Goal: Use online tool/utility: Utilize a website feature to perform a specific function

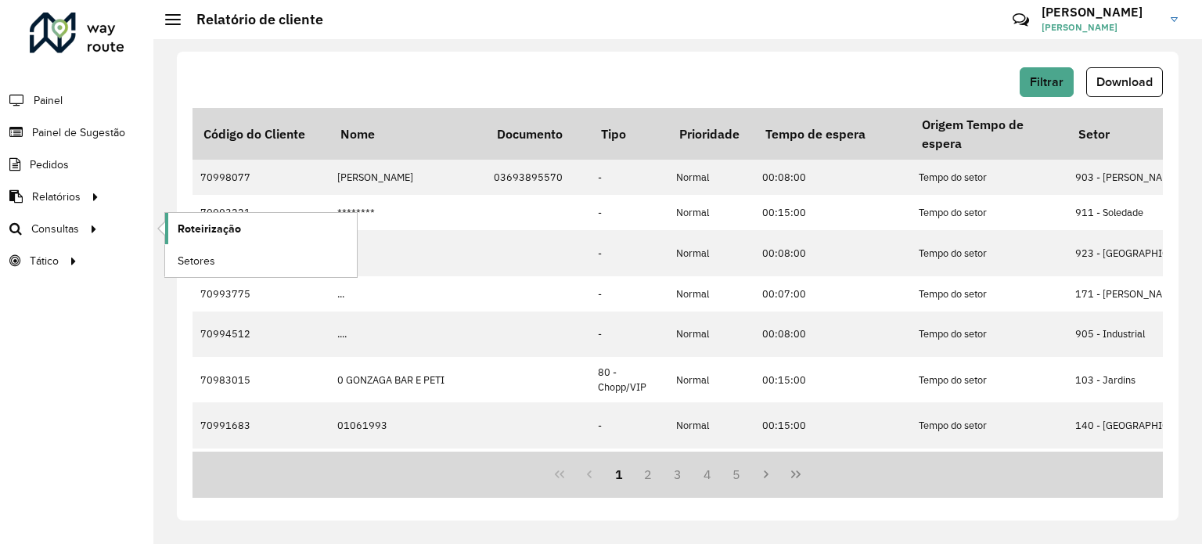
click at [268, 234] on link "Roteirização" at bounding box center [261, 228] width 192 height 31
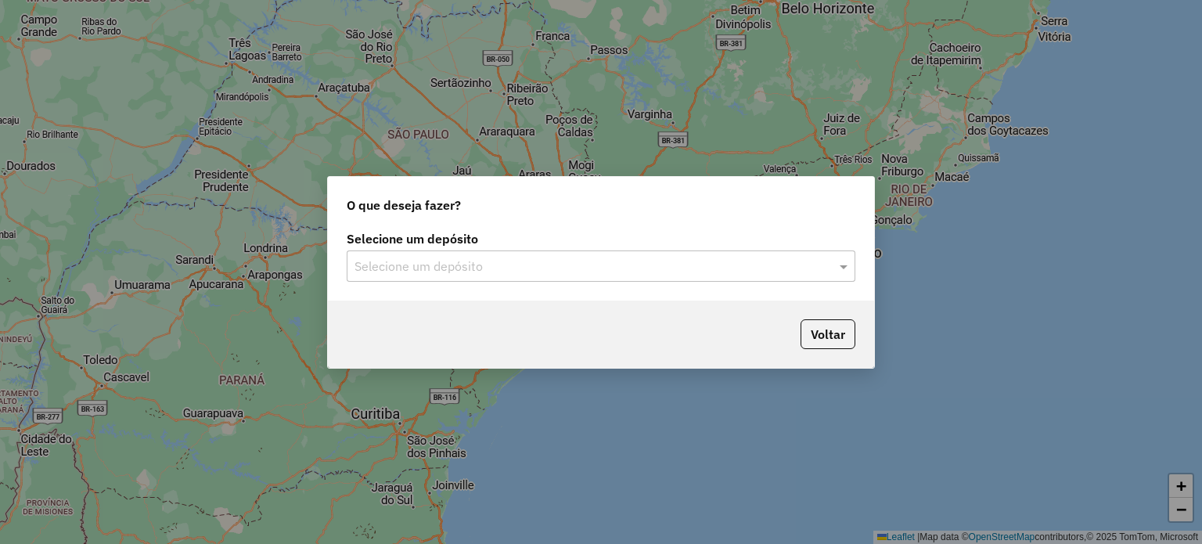
click at [369, 265] on input "text" at bounding box center [585, 266] width 462 height 19
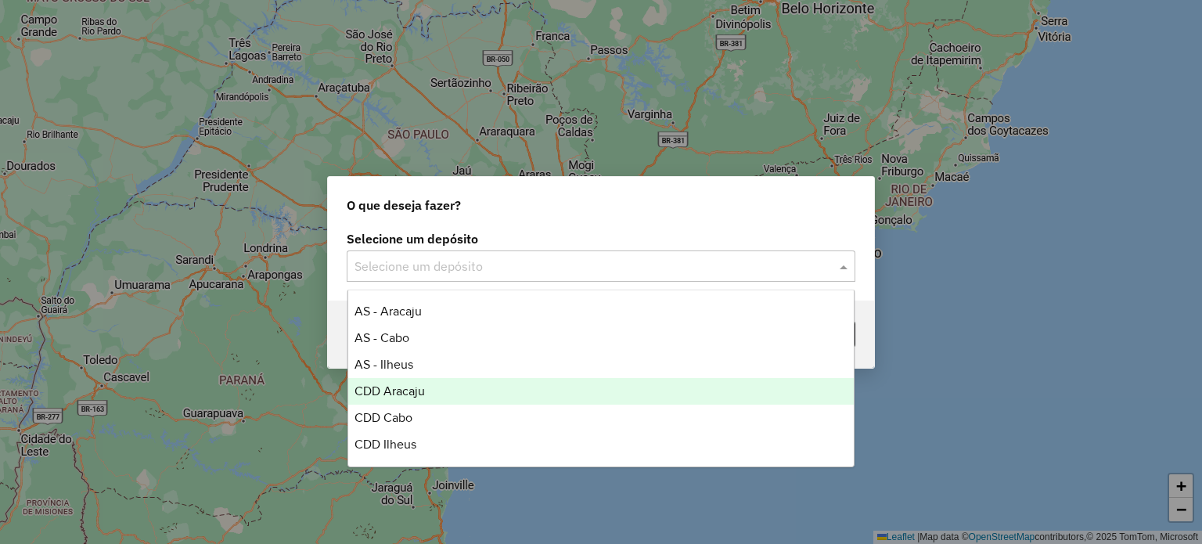
click at [388, 384] on span "CDD Aracaju" at bounding box center [389, 390] width 70 height 13
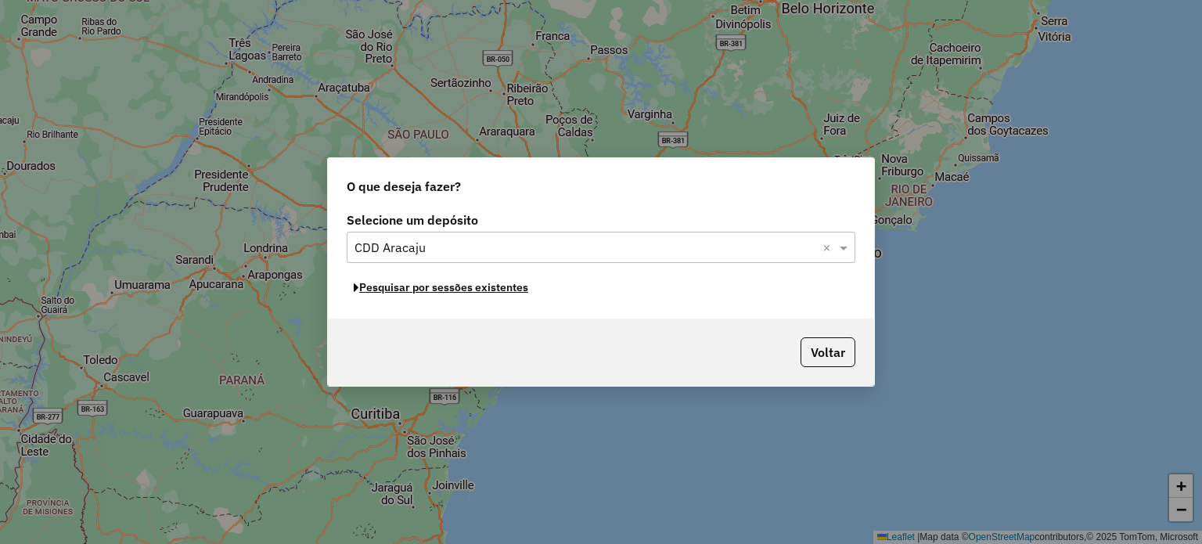
click at [463, 285] on button "Pesquisar por sessões existentes" at bounding box center [441, 287] width 189 height 24
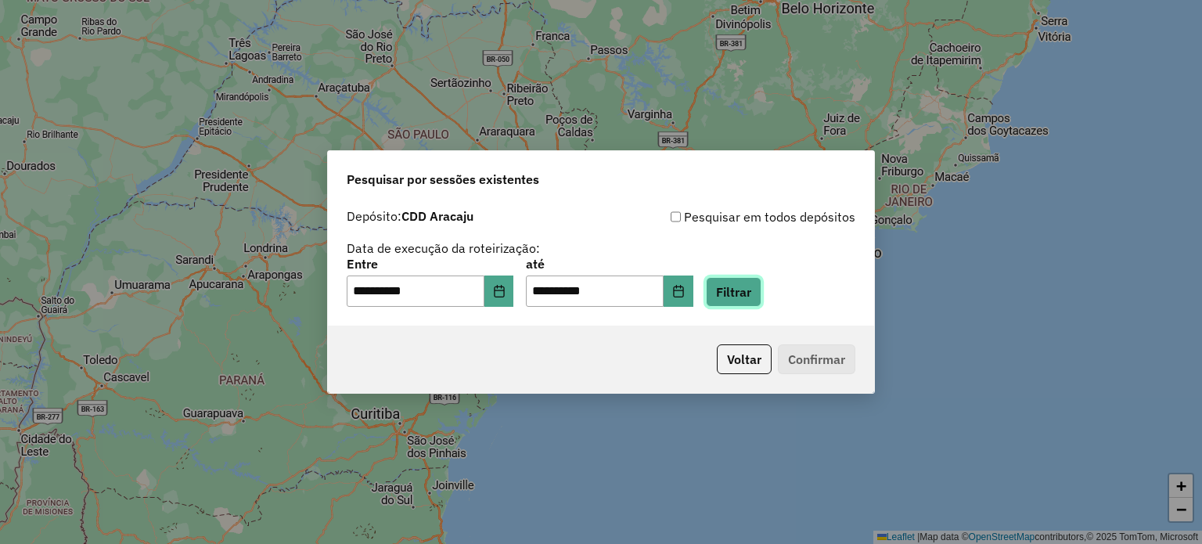
click at [738, 297] on button "Filtrar" at bounding box center [734, 292] width 56 height 30
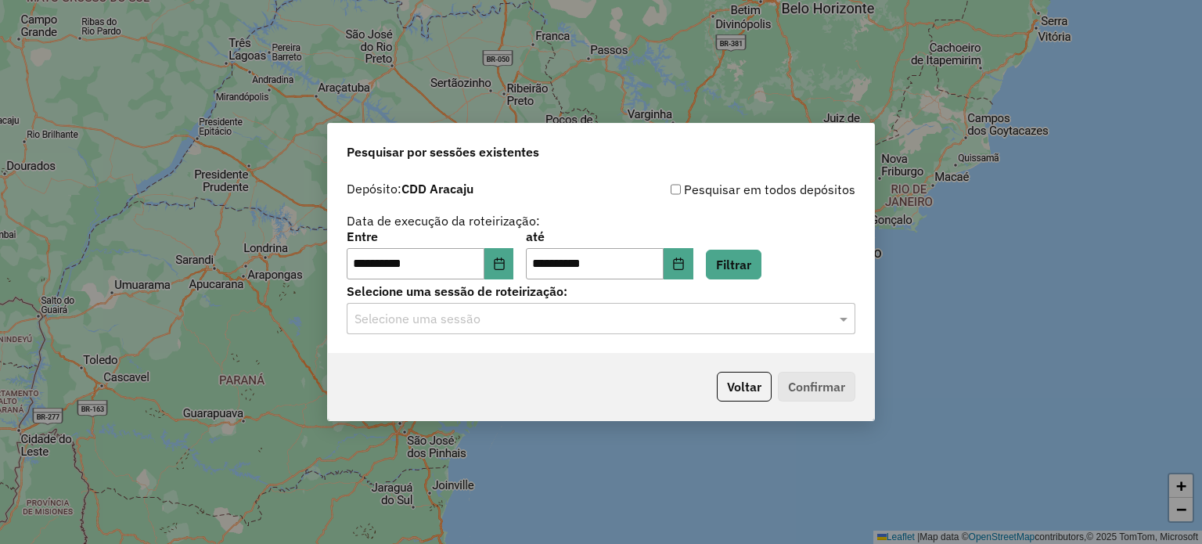
click at [564, 327] on input "text" at bounding box center [585, 319] width 462 height 19
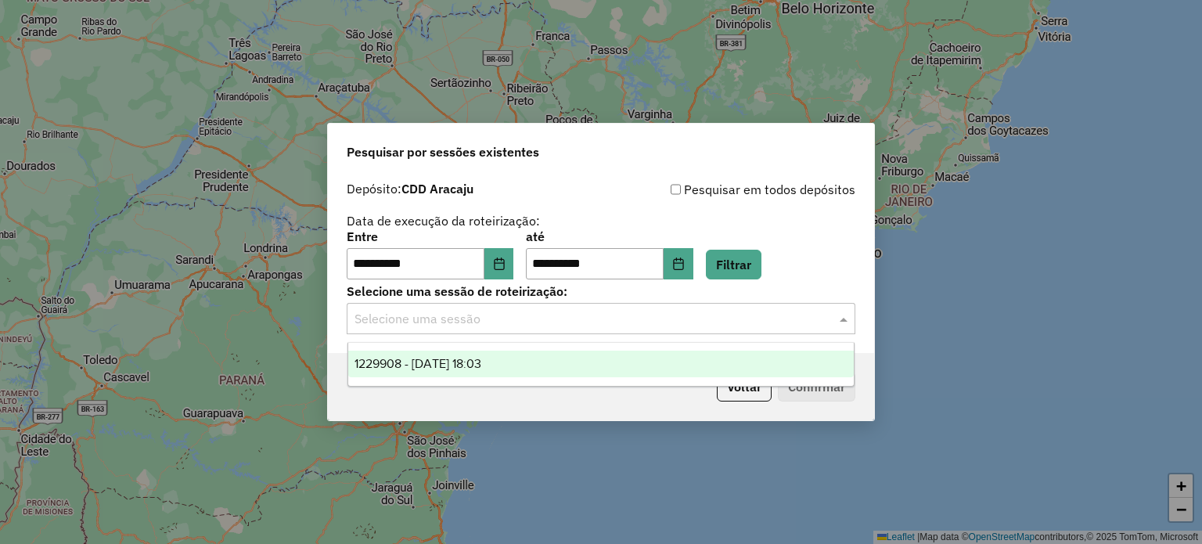
click at [481, 362] on span "1229908 - 15/08/2025 18:03" at bounding box center [417, 363] width 127 height 13
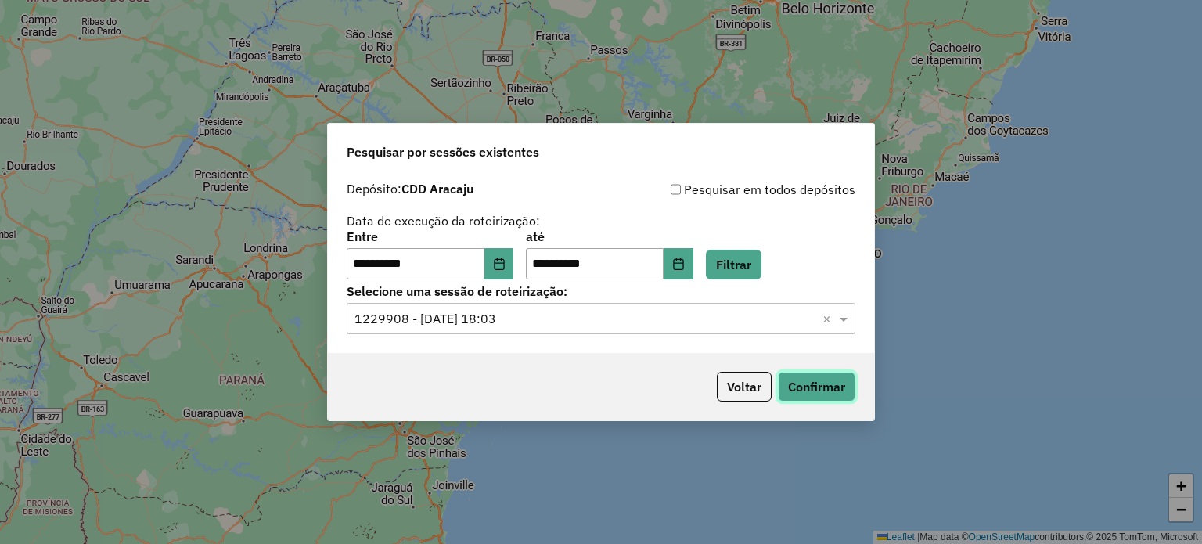
click at [788, 376] on button "Confirmar" at bounding box center [816, 387] width 77 height 30
click at [685, 260] on icon "Choose Date" at bounding box center [678, 263] width 13 height 13
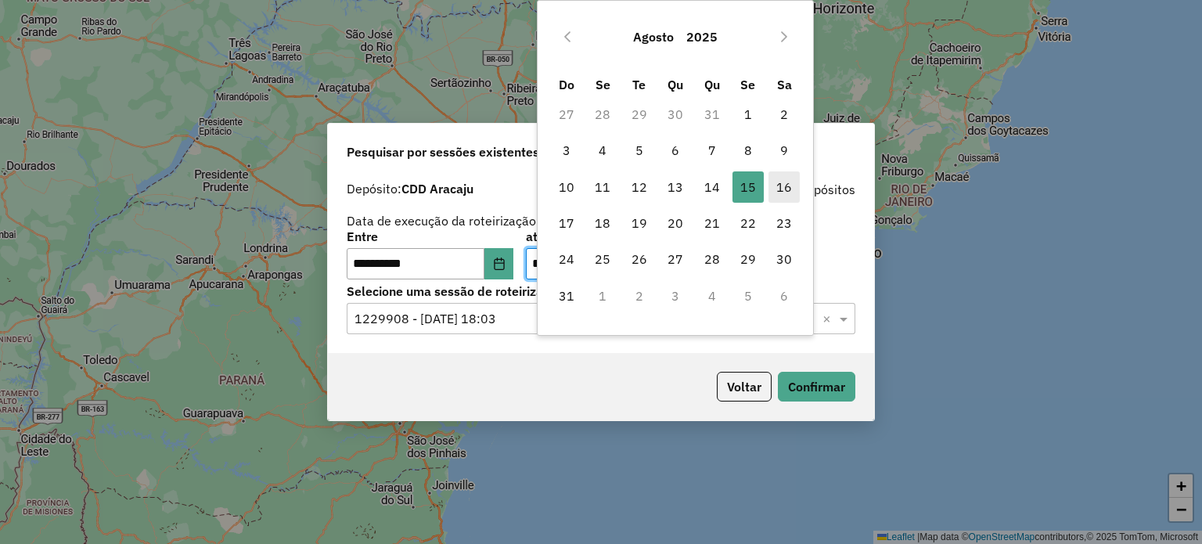
click at [786, 183] on span "16" at bounding box center [783, 186] width 31 height 31
type input "**********"
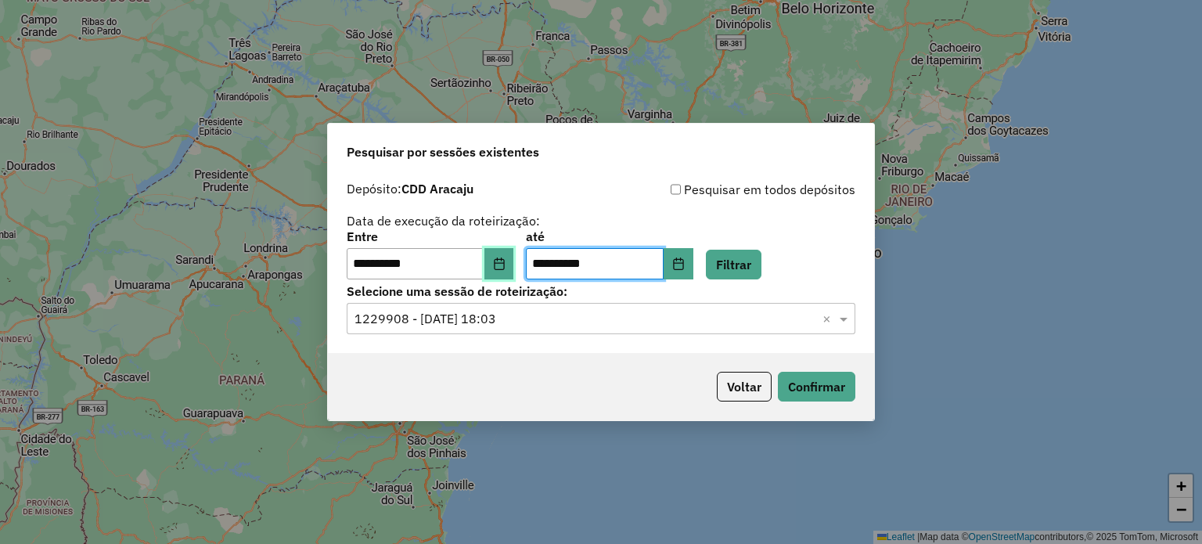
click at [506, 260] on icon "Choose Date" at bounding box center [499, 263] width 13 height 13
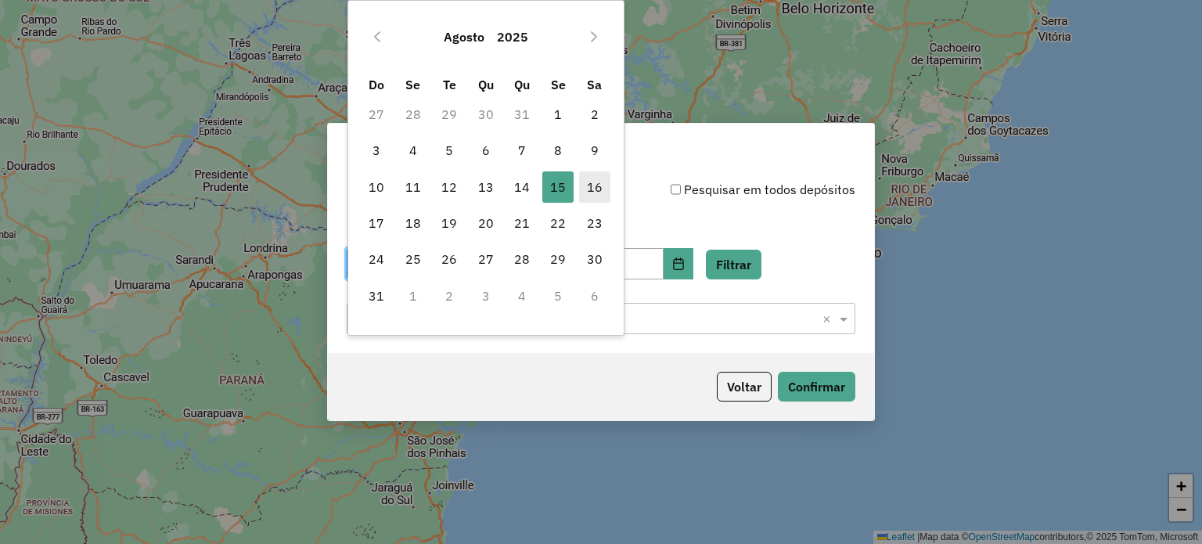
click at [591, 183] on span "16" at bounding box center [594, 186] width 31 height 31
type input "**********"
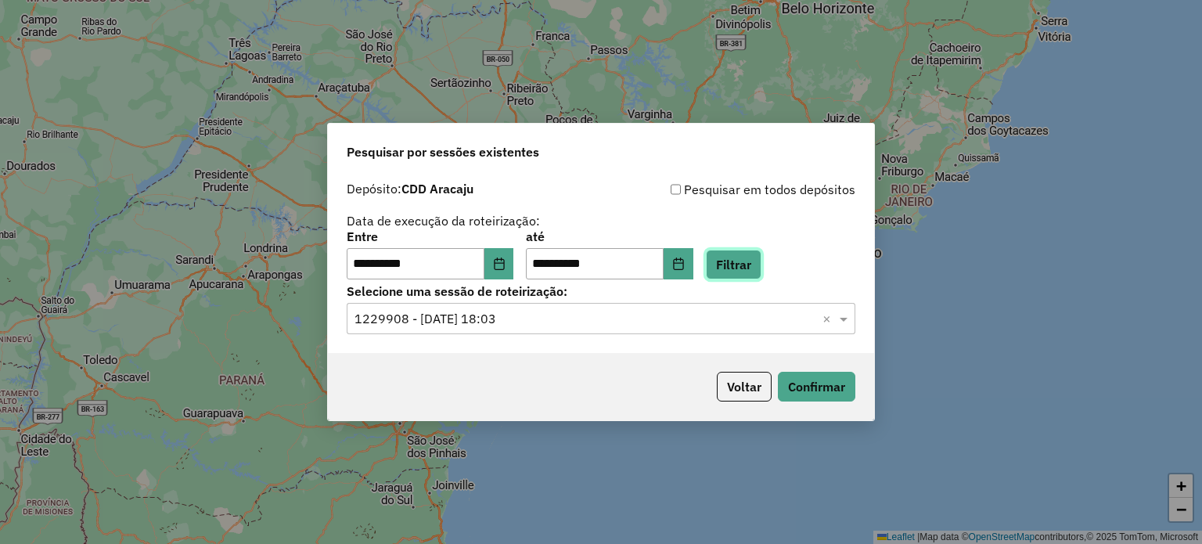
click at [761, 262] on button "Filtrar" at bounding box center [734, 265] width 56 height 30
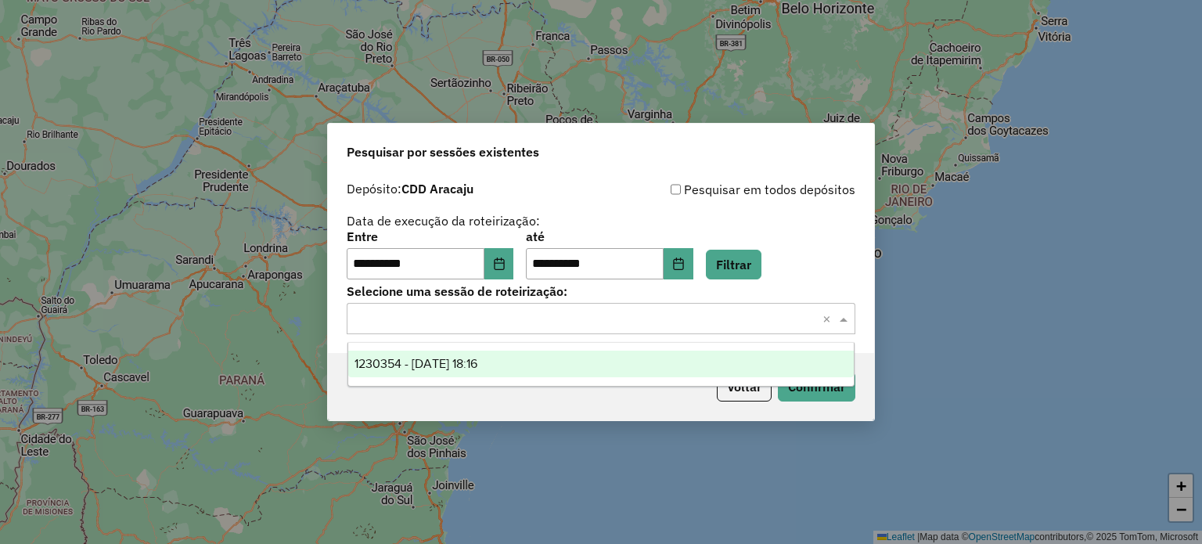
click at [680, 322] on input "text" at bounding box center [585, 319] width 462 height 19
click at [543, 366] on div "1230354 - 16/08/2025 18:16" at bounding box center [601, 364] width 506 height 27
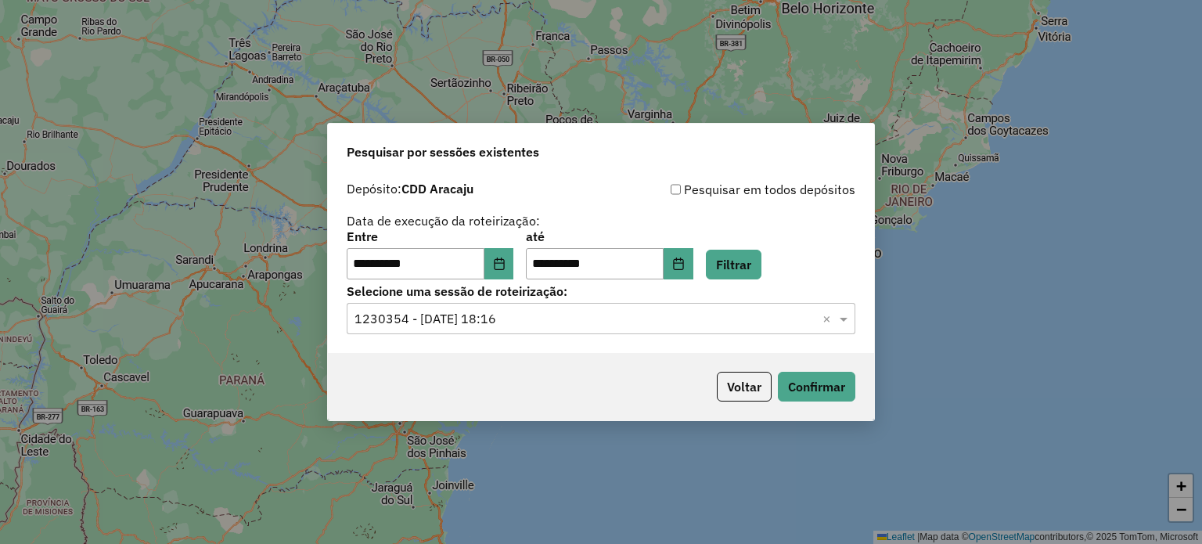
click at [545, 377] on div "Voltar Confirmar" at bounding box center [601, 386] width 546 height 67
click at [807, 385] on button "Confirmar" at bounding box center [816, 387] width 77 height 30
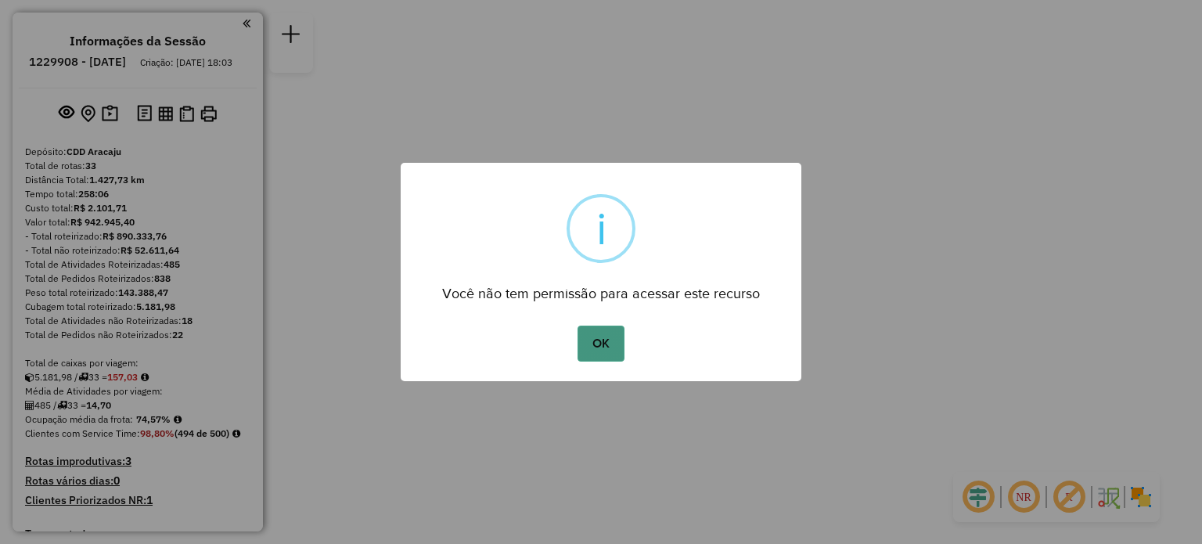
click at [592, 335] on button "OK" at bounding box center [601, 344] width 46 height 36
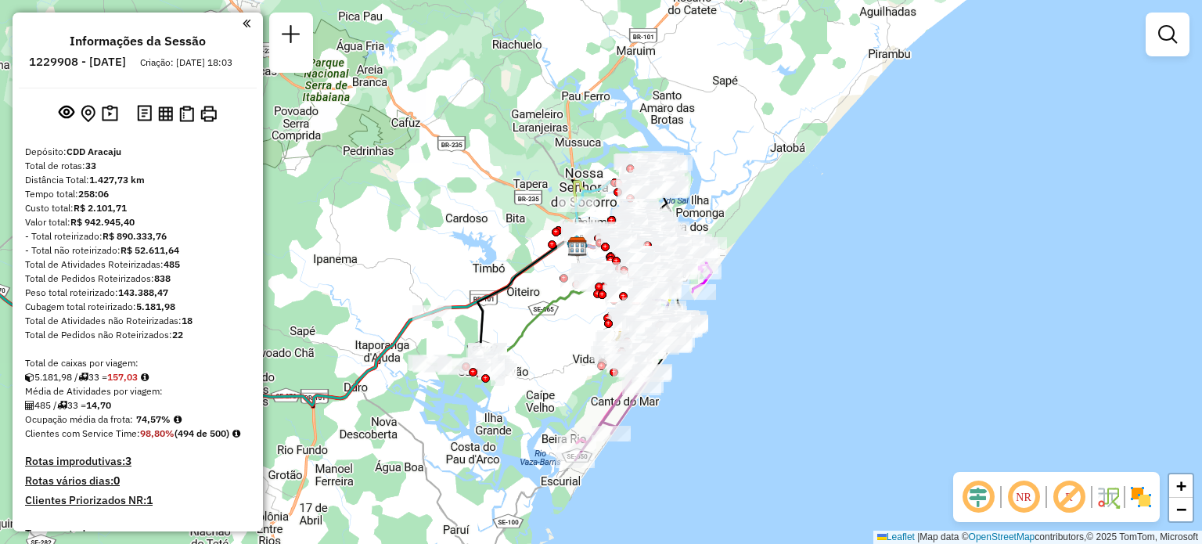
drag, startPoint x: 599, startPoint y: 304, endPoint x: 494, endPoint y: 252, distance: 117.9
click at [494, 252] on div "Janela de atendimento Grade de atendimento Capacidade Transportadoras Veículos …" at bounding box center [601, 272] width 1202 height 544
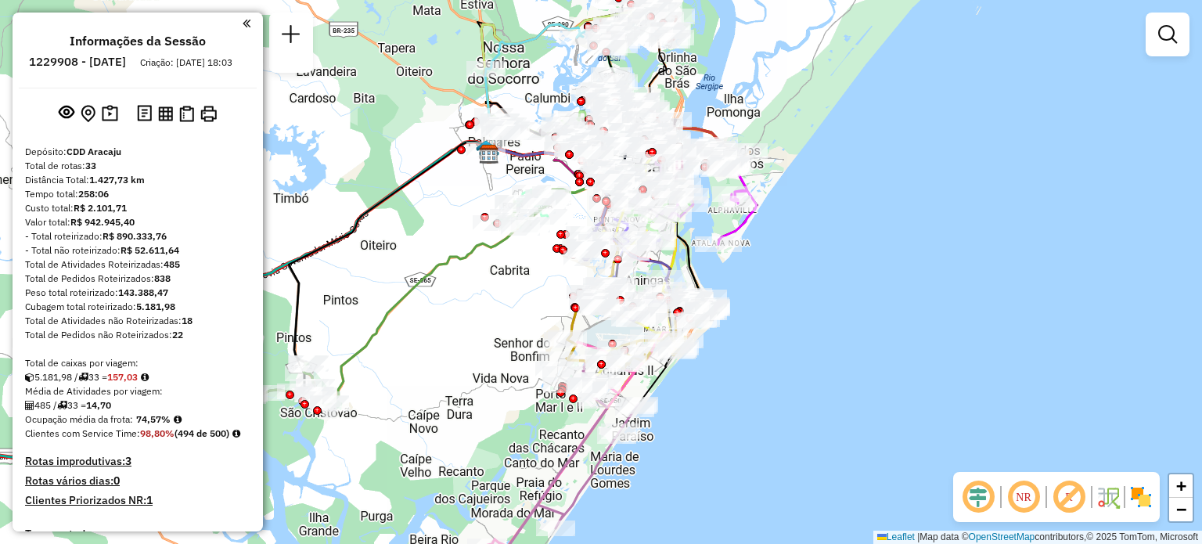
drag, startPoint x: 365, startPoint y: 225, endPoint x: 457, endPoint y: 287, distance: 111.1
click at [457, 287] on div "Janela de atendimento Grade de atendimento Capacidade Transportadoras Veículos …" at bounding box center [601, 272] width 1202 height 544
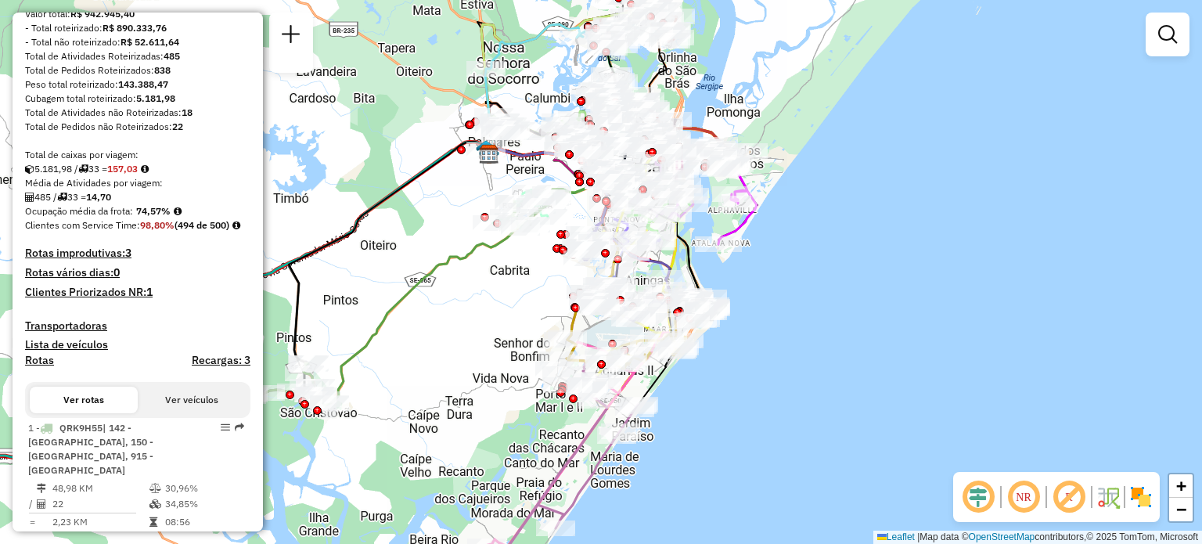
scroll to position [470, 0]
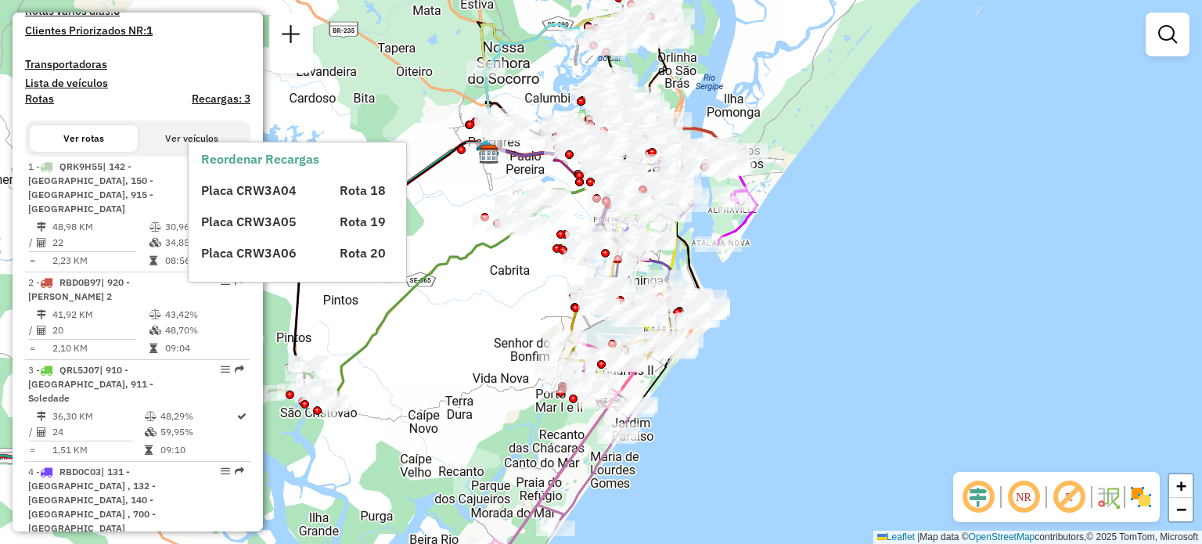
click at [225, 106] on h4 "Recargas: 3" at bounding box center [221, 98] width 59 height 13
click at [166, 71] on h4 "Transportadoras" at bounding box center [137, 64] width 225 height 13
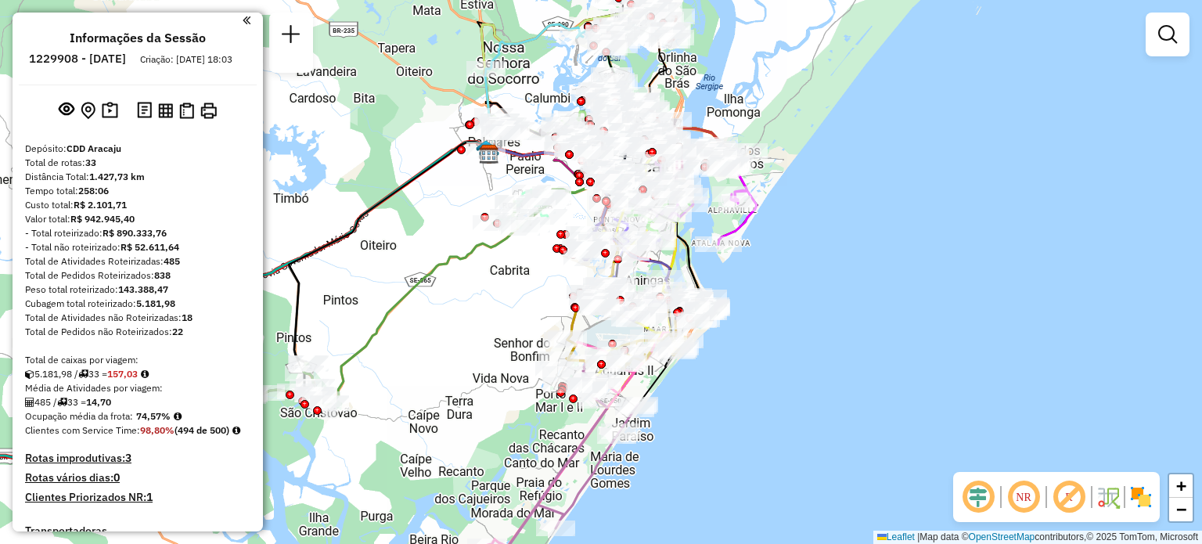
scroll to position [0, 0]
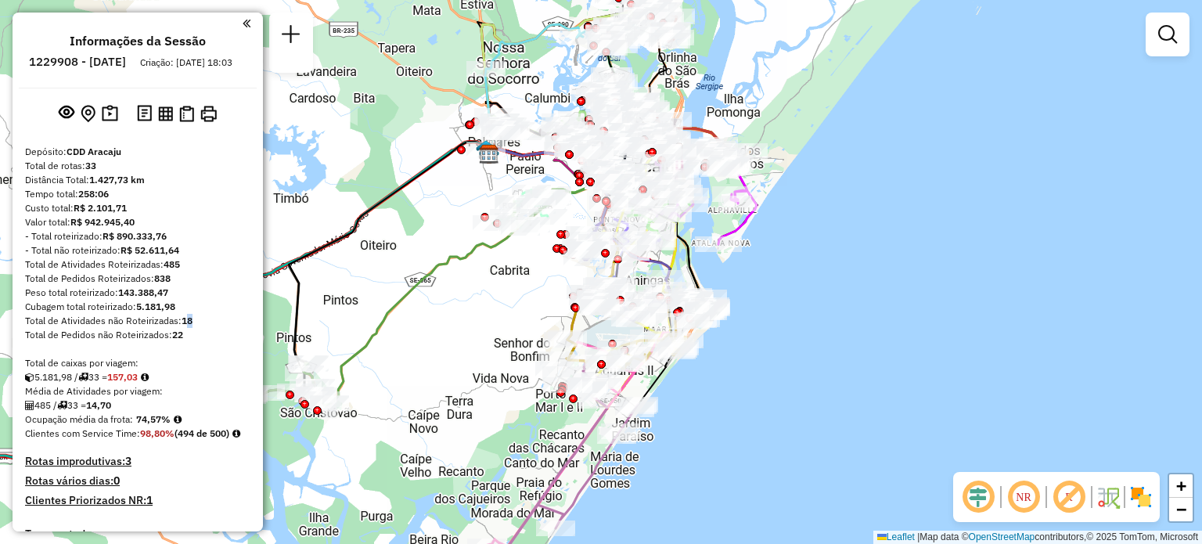
drag, startPoint x: 188, startPoint y: 336, endPoint x: 196, endPoint y: 336, distance: 8.6
click at [196, 328] on div "Total de Atividades não Roteirizadas: 18" at bounding box center [137, 321] width 225 height 14
click at [243, 21] on em at bounding box center [247, 23] width 8 height 14
